Goal: Task Accomplishment & Management: Manage account settings

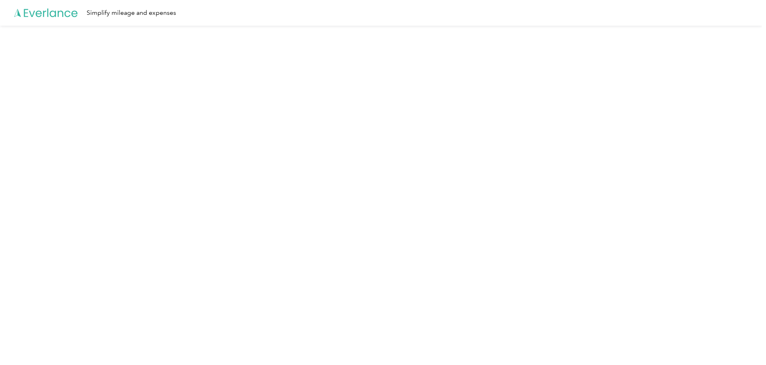
click at [30, 10] on icon at bounding box center [46, 13] width 64 height 46
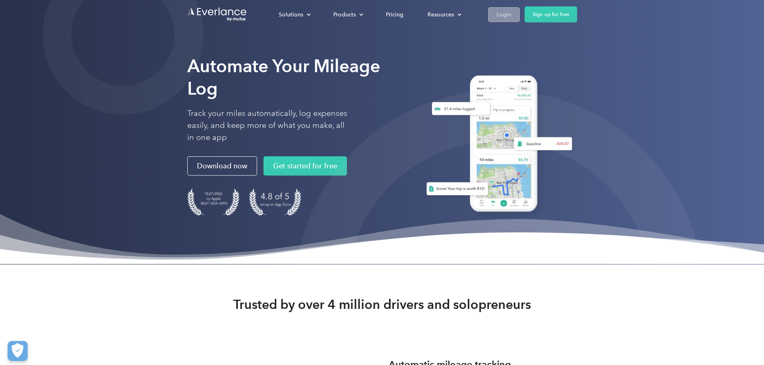
click at [511, 14] on div "Login" at bounding box center [503, 15] width 15 height 10
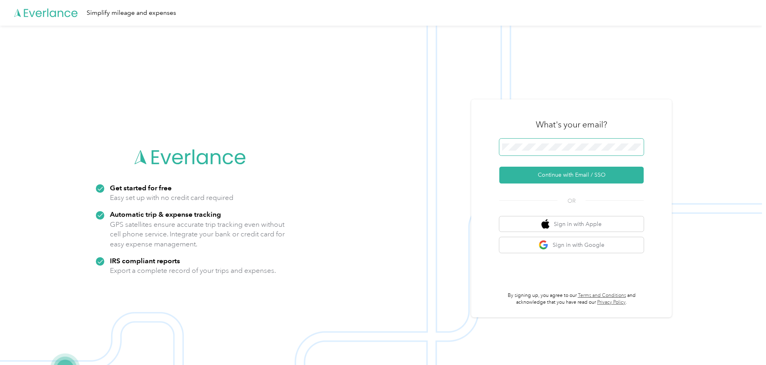
click at [569, 140] on span at bounding box center [571, 147] width 144 height 17
click at [569, 152] on span at bounding box center [571, 147] width 144 height 17
click at [567, 151] on span at bounding box center [571, 147] width 144 height 17
click at [548, 175] on button "Continue with Email / SSO" at bounding box center [571, 175] width 144 height 17
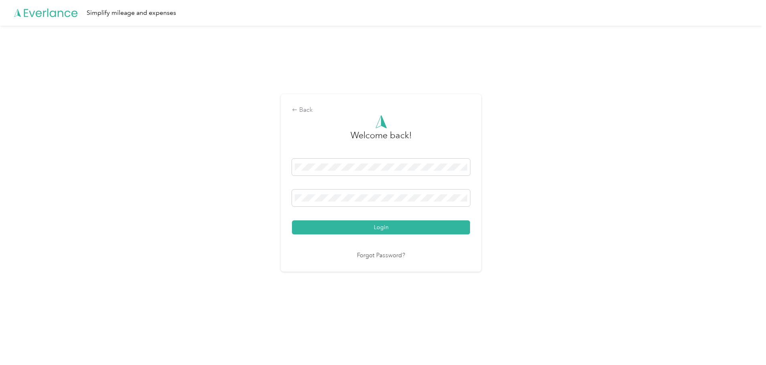
click at [397, 238] on div "Welcome back! Login Forgot Password?" at bounding box center [381, 188] width 178 height 146
click at [397, 234] on button "Login" at bounding box center [381, 228] width 178 height 14
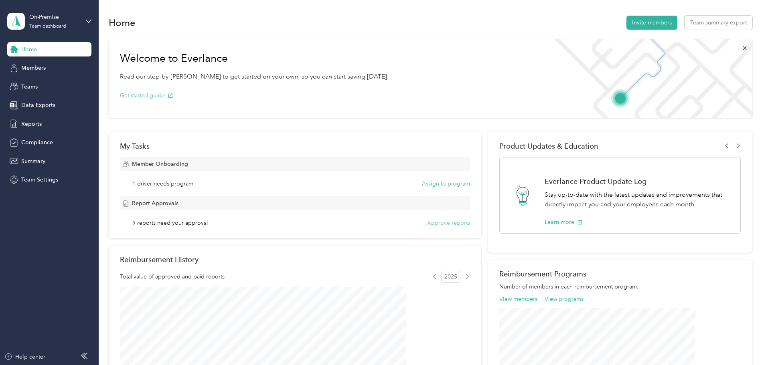
click at [440, 225] on button "Approve reports" at bounding box center [448, 223] width 43 height 8
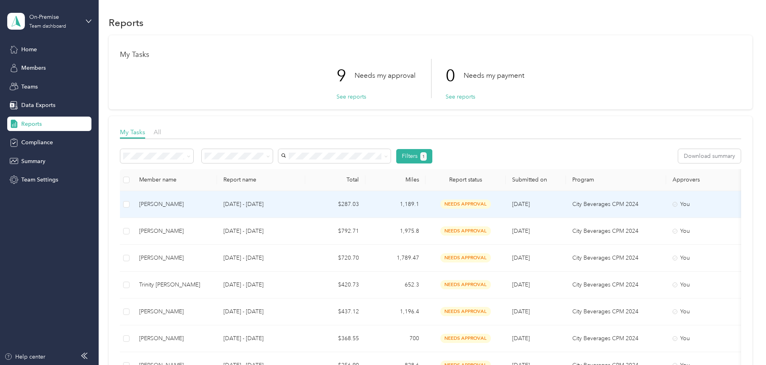
click at [491, 200] on span "needs approval" at bounding box center [465, 204] width 51 height 9
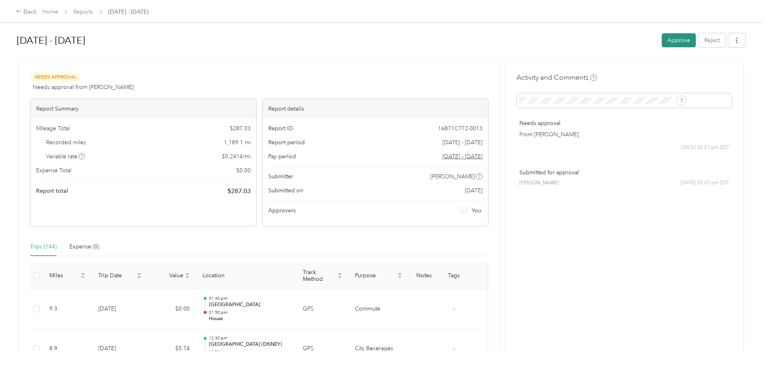
click at [662, 39] on button "Approve" at bounding box center [679, 40] width 34 height 14
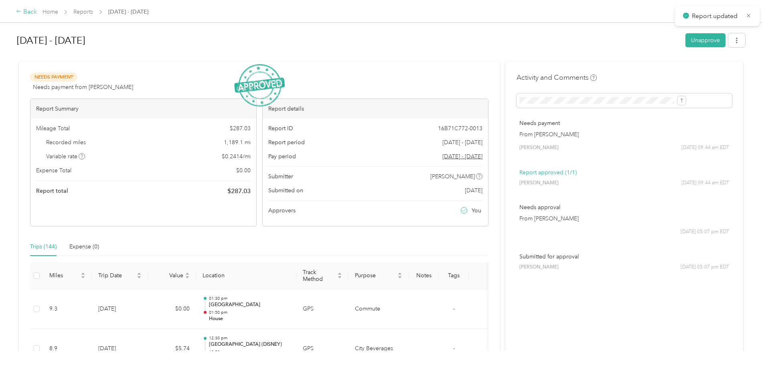
click at [37, 13] on div "Back" at bounding box center [26, 12] width 21 height 10
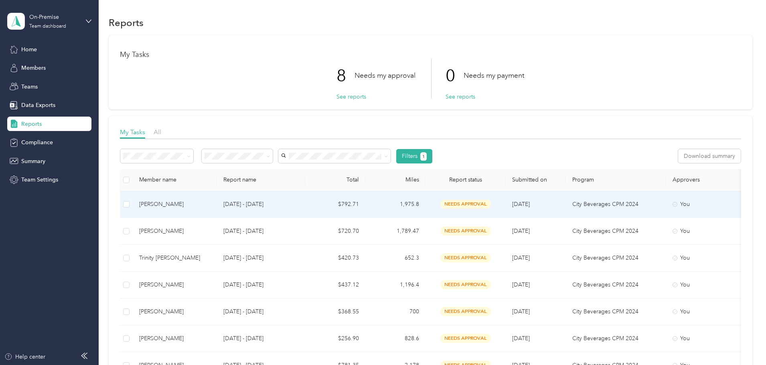
click at [491, 205] on span "needs approval" at bounding box center [465, 204] width 51 height 9
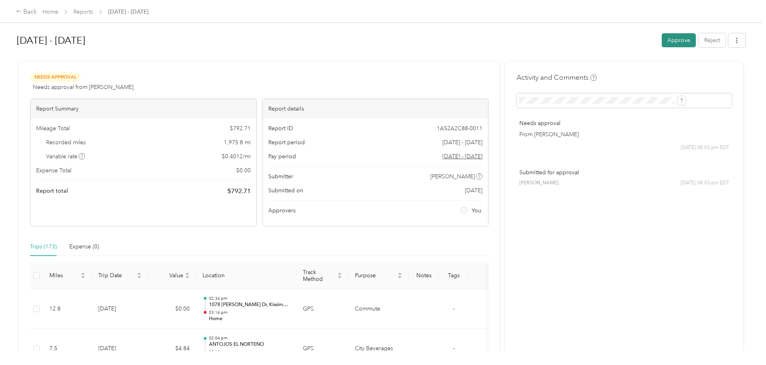
click at [662, 39] on button "Approve" at bounding box center [679, 40] width 34 height 14
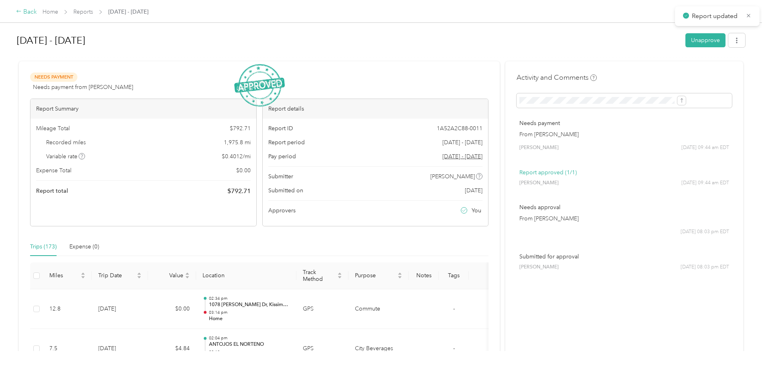
click at [37, 8] on div "Back" at bounding box center [26, 12] width 21 height 10
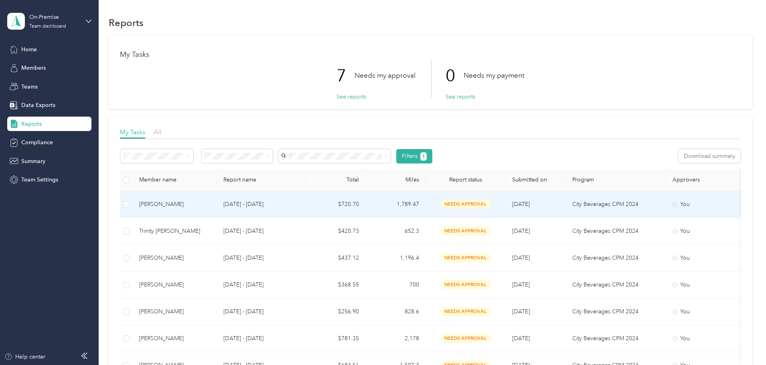
click at [491, 206] on span "needs approval" at bounding box center [465, 204] width 51 height 9
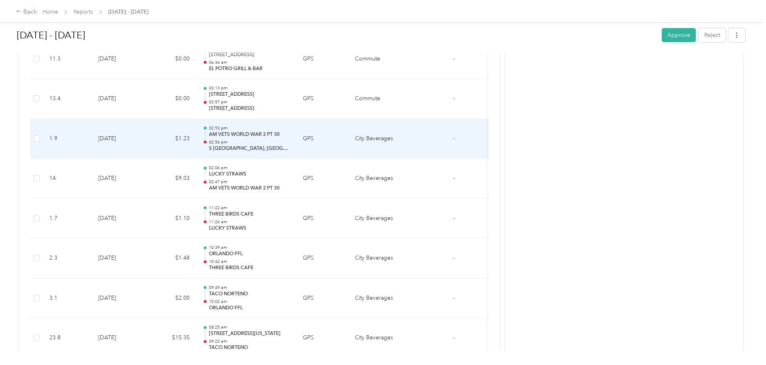
scroll to position [1804, 0]
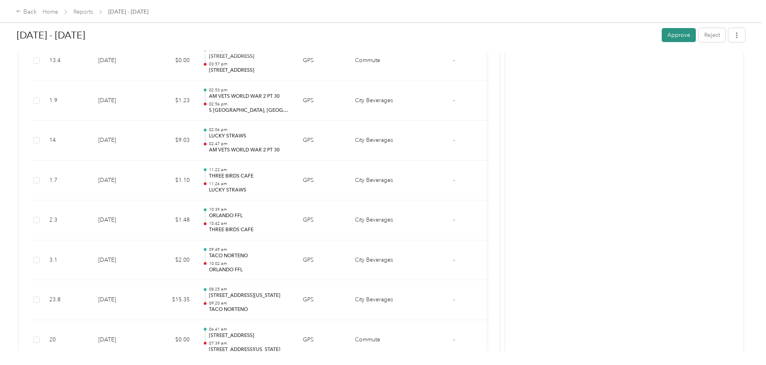
click at [662, 32] on button "Approve" at bounding box center [679, 35] width 34 height 14
click at [37, 8] on div "Back" at bounding box center [26, 12] width 21 height 10
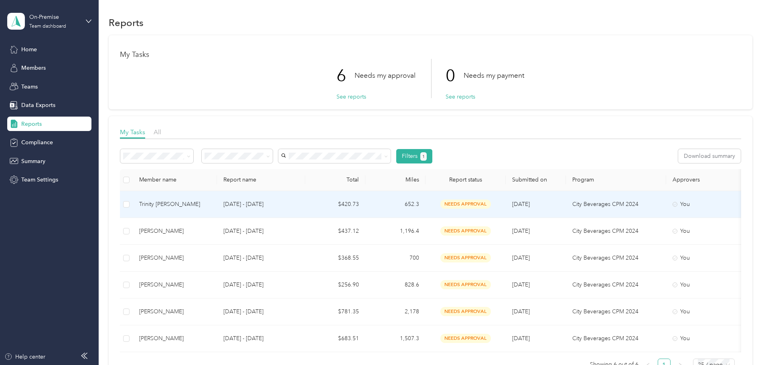
click at [491, 205] on span "needs approval" at bounding box center [465, 204] width 51 height 9
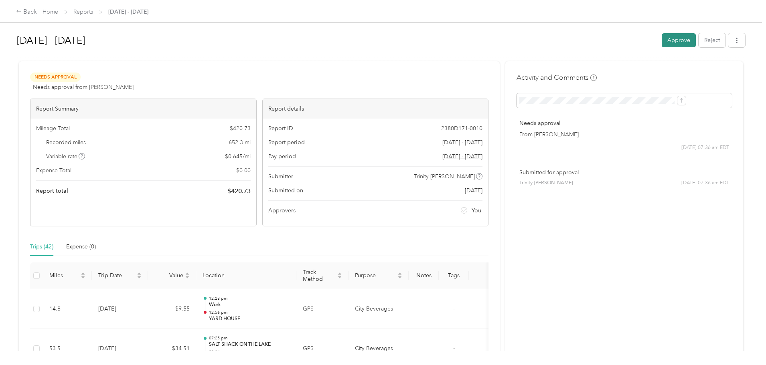
click at [662, 39] on button "Approve" at bounding box center [679, 40] width 34 height 14
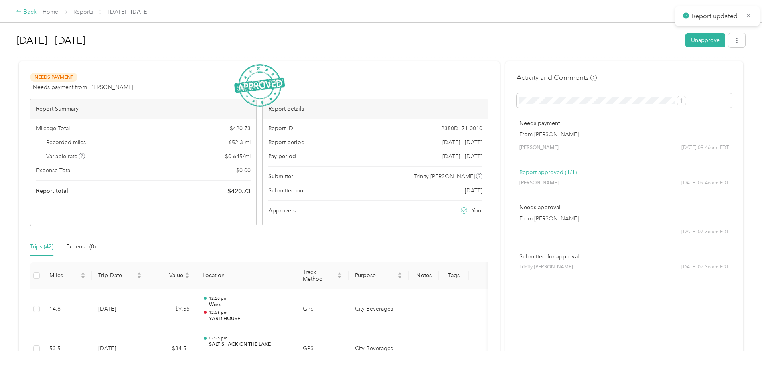
click at [37, 16] on div "Back" at bounding box center [26, 12] width 21 height 10
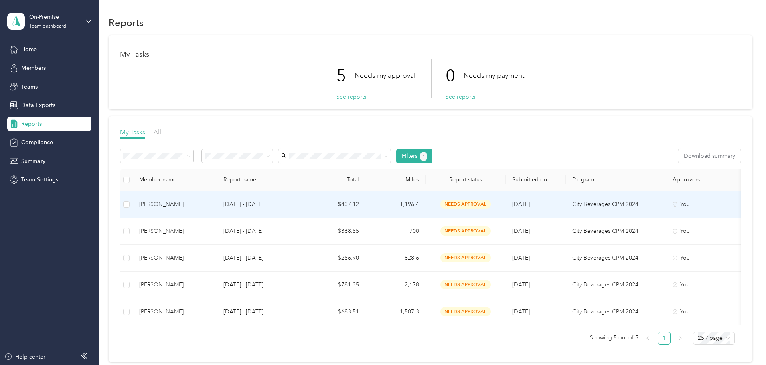
click at [491, 202] on span "needs approval" at bounding box center [465, 204] width 51 height 9
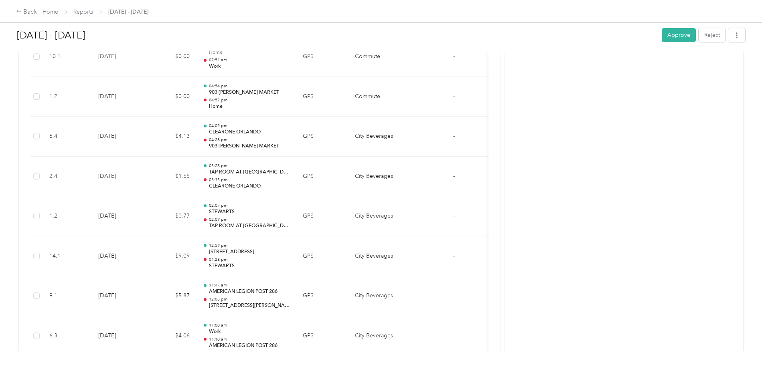
scroll to position [762, 0]
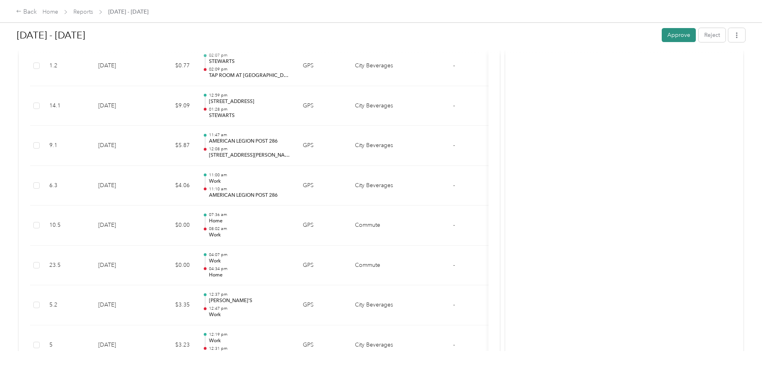
click at [662, 38] on button "Approve" at bounding box center [679, 35] width 34 height 14
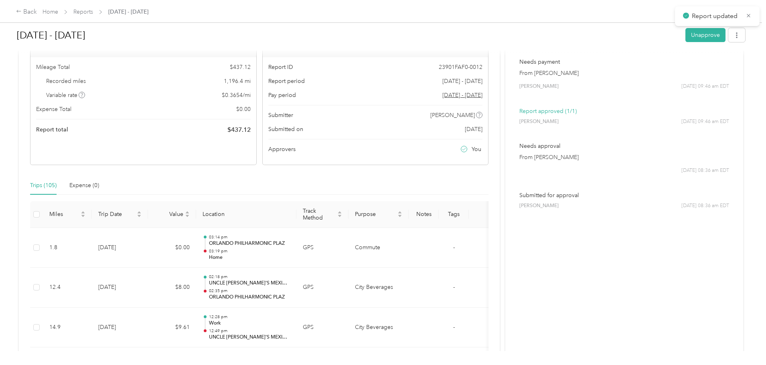
scroll to position [0, 0]
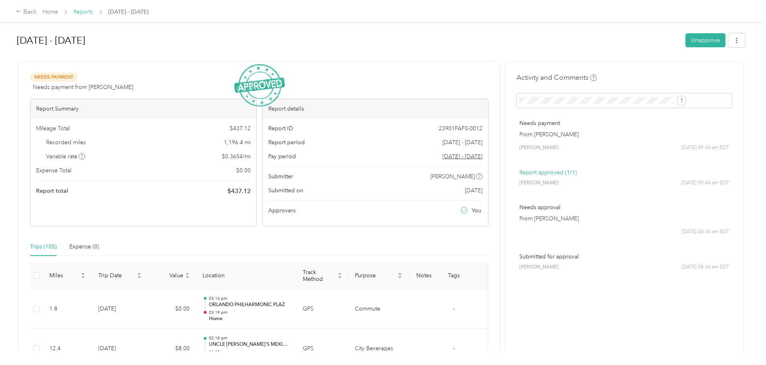
click at [93, 12] on link "Reports" at bounding box center [83, 11] width 20 height 7
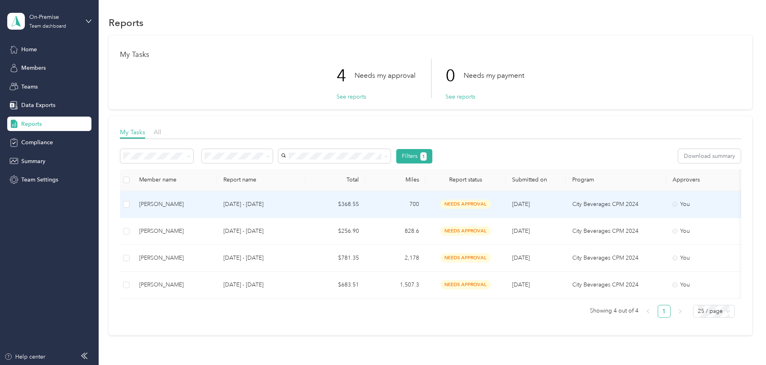
click at [491, 203] on span "needs approval" at bounding box center [465, 204] width 51 height 9
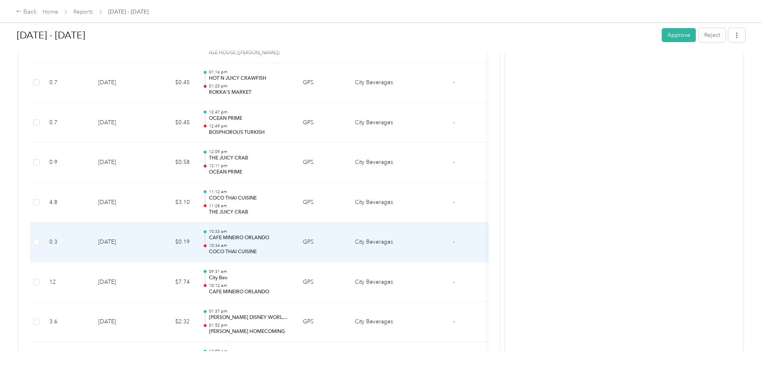
scroll to position [1684, 0]
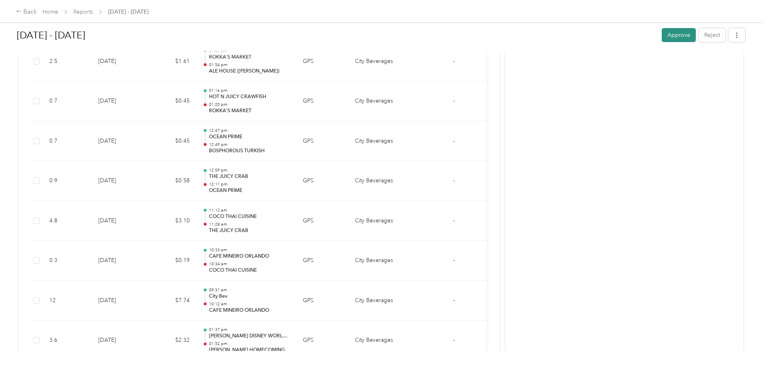
click at [662, 36] on button "Approve" at bounding box center [679, 35] width 34 height 14
click at [37, 10] on div "Back" at bounding box center [26, 12] width 21 height 10
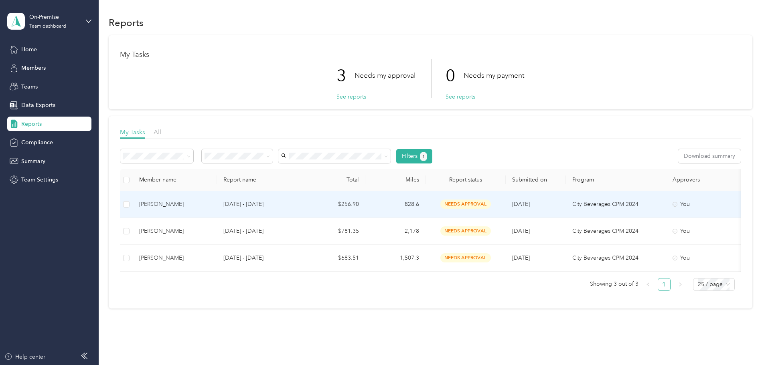
click at [491, 201] on span "needs approval" at bounding box center [465, 204] width 51 height 9
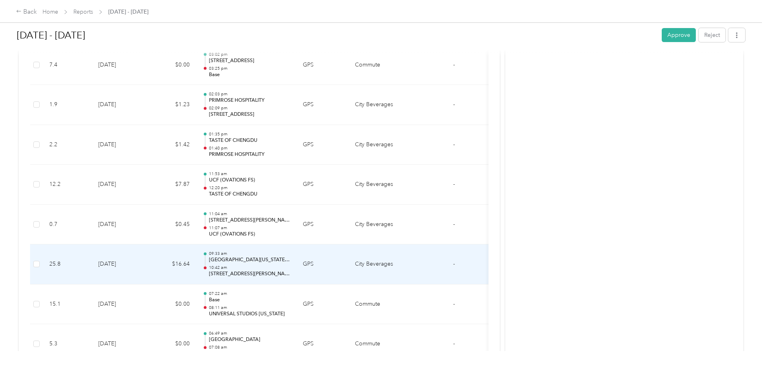
scroll to position [1042, 0]
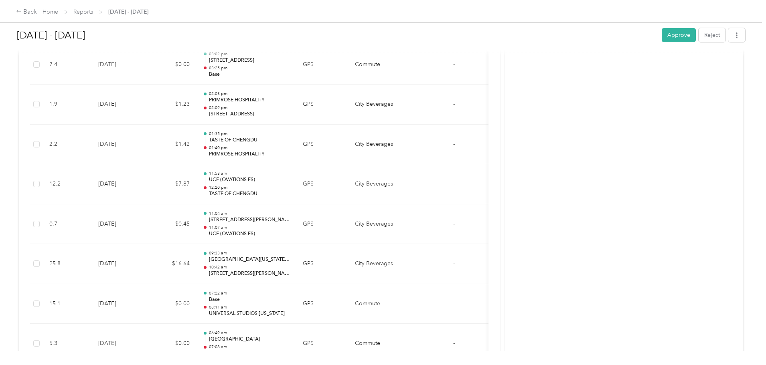
click at [662, 34] on button "Approve" at bounding box center [679, 35] width 34 height 14
click at [37, 13] on div "Back" at bounding box center [26, 12] width 21 height 10
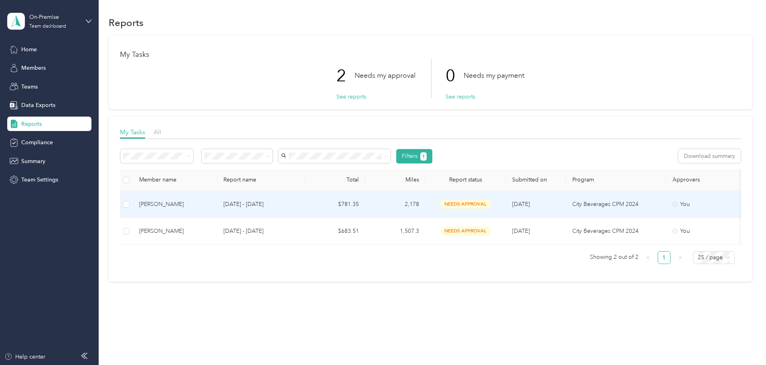
click at [491, 208] on span "needs approval" at bounding box center [465, 204] width 51 height 9
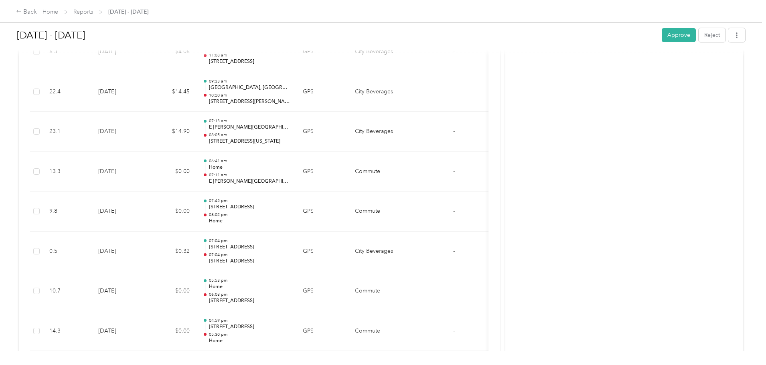
scroll to position [1363, 0]
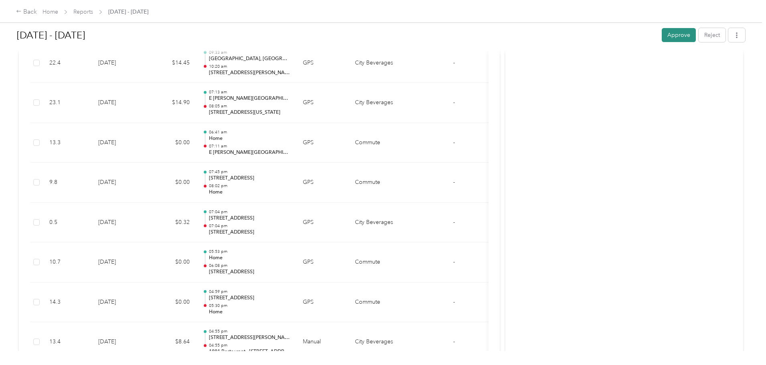
click at [662, 36] on button "Approve" at bounding box center [679, 35] width 34 height 14
click at [37, 13] on div "Back" at bounding box center [26, 12] width 21 height 10
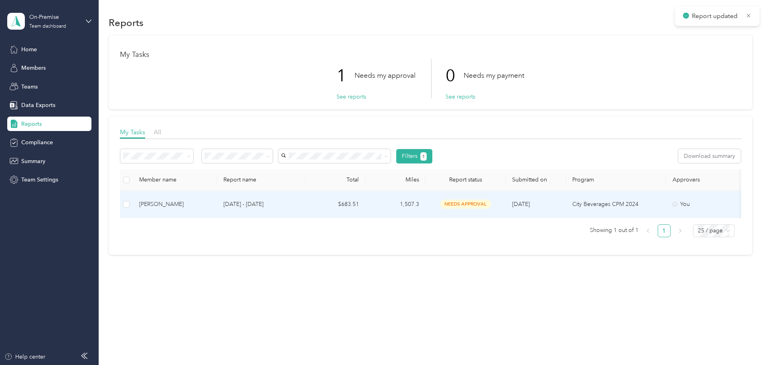
click at [499, 205] on div "needs approval" at bounding box center [465, 204] width 67 height 9
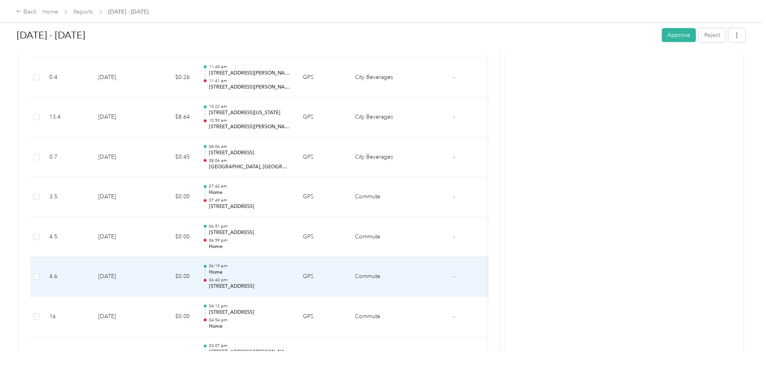
scroll to position [1323, 0]
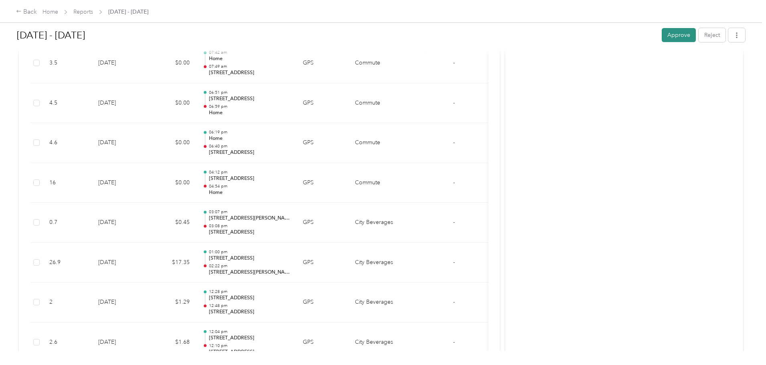
click at [662, 40] on button "Approve" at bounding box center [679, 35] width 34 height 14
click at [37, 10] on div "Back" at bounding box center [26, 12] width 21 height 10
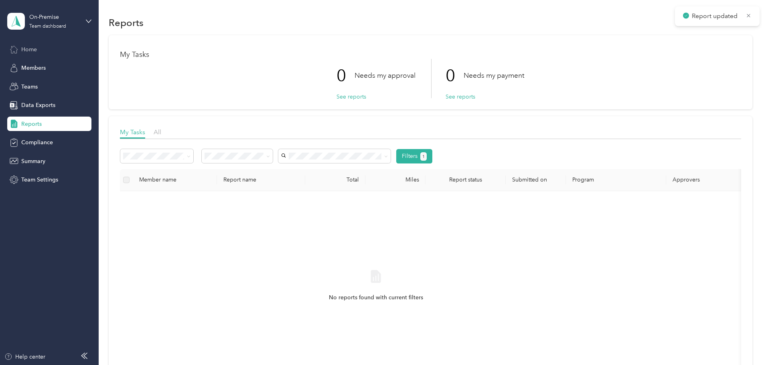
click at [27, 51] on span "Home" at bounding box center [29, 49] width 16 height 8
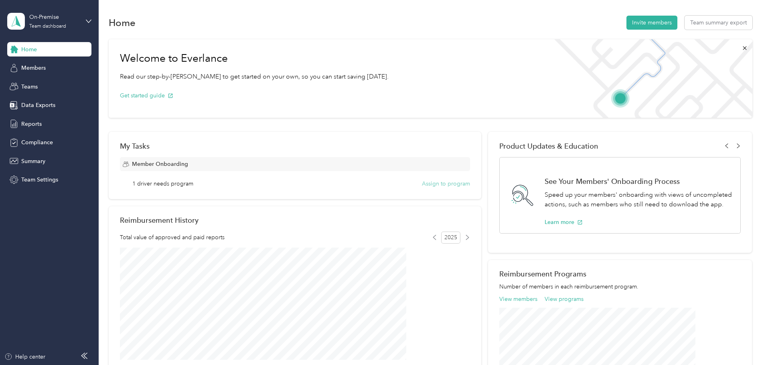
click at [424, 183] on button "Assign to program" at bounding box center [446, 184] width 48 height 8
